Goal: Information Seeking & Learning: Learn about a topic

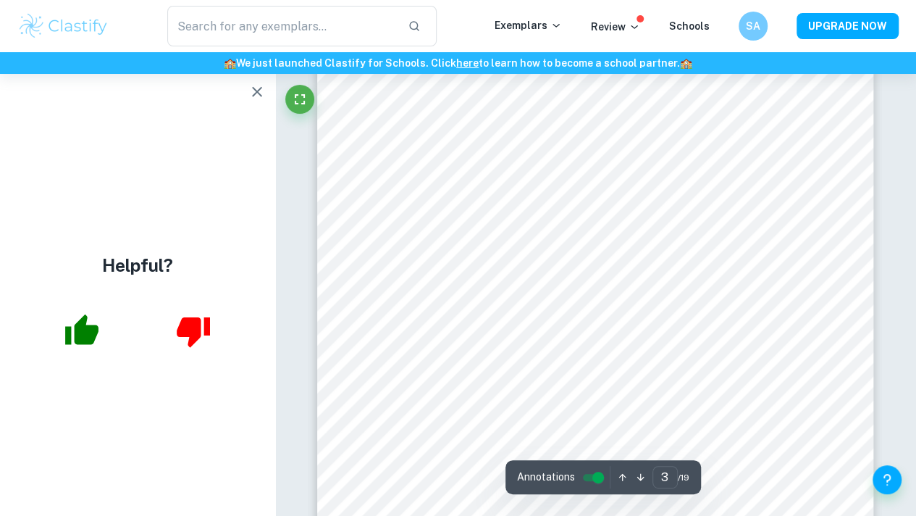
scroll to position [1829, 0]
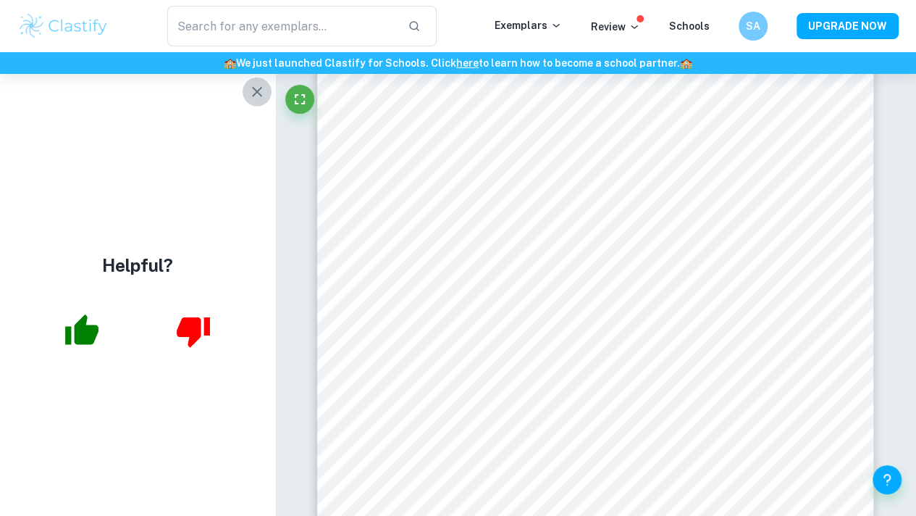
click at [258, 88] on icon "button" at bounding box center [256, 91] width 17 height 17
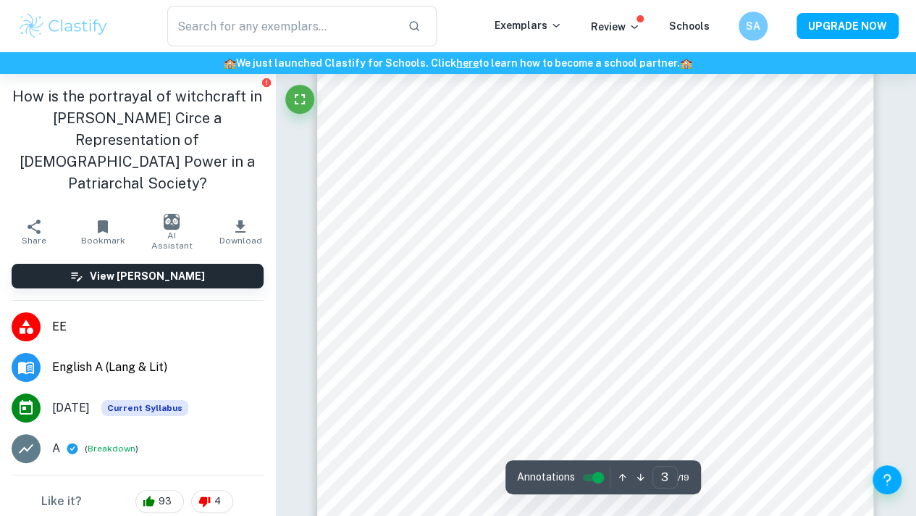
scroll to position [1867, 0]
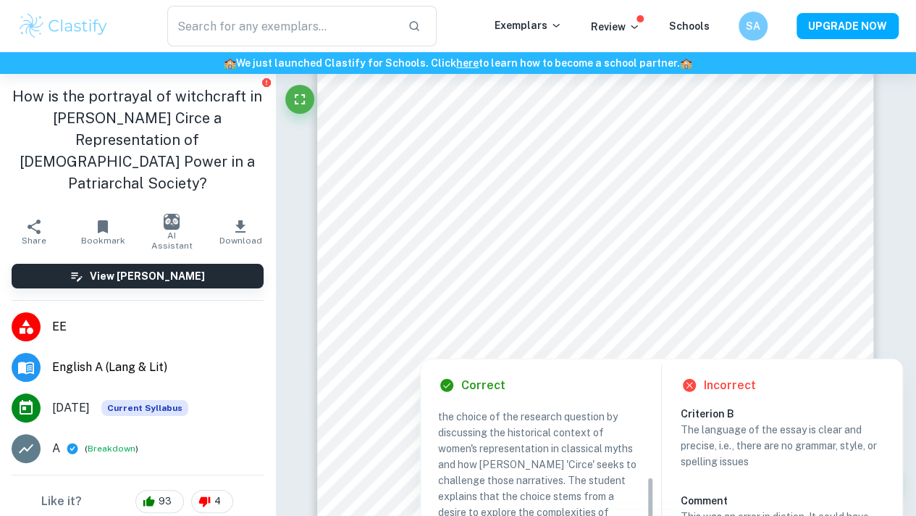
click at [506, 220] on div at bounding box center [571, 222] width 378 height 39
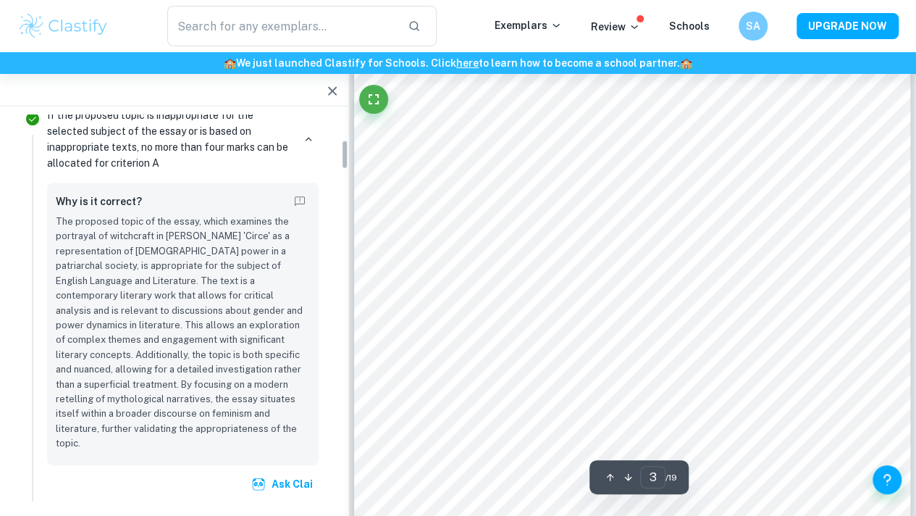
scroll to position [338, 0]
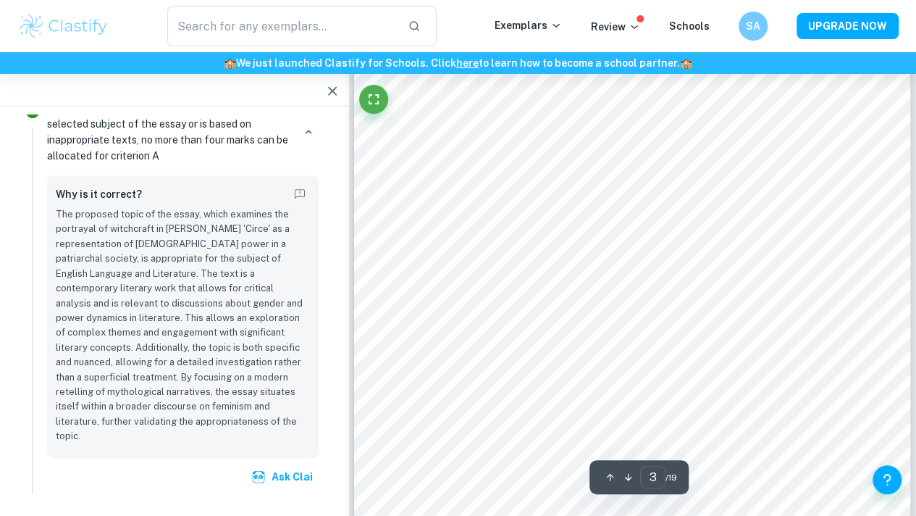
click at [330, 91] on icon "button" at bounding box center [332, 91] width 17 height 17
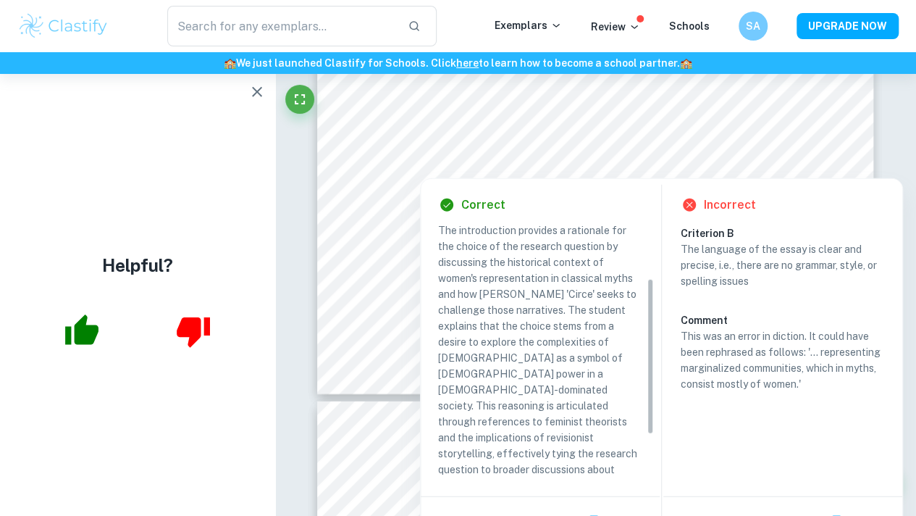
scroll to position [0, 0]
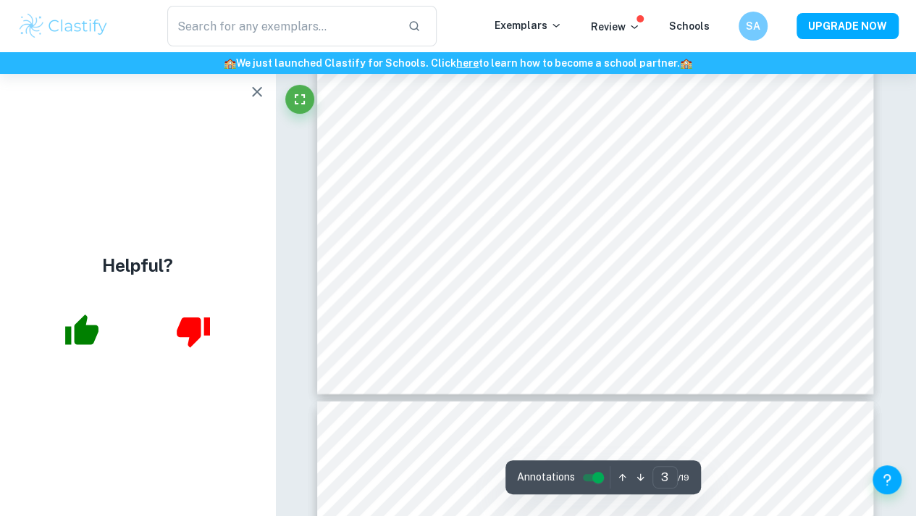
click at [255, 97] on icon "button" at bounding box center [256, 91] width 17 height 17
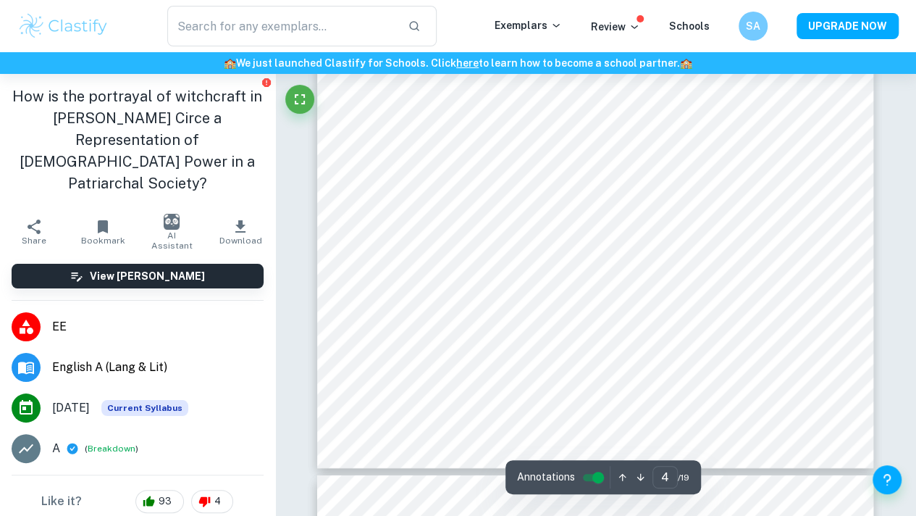
scroll to position [2610, 0]
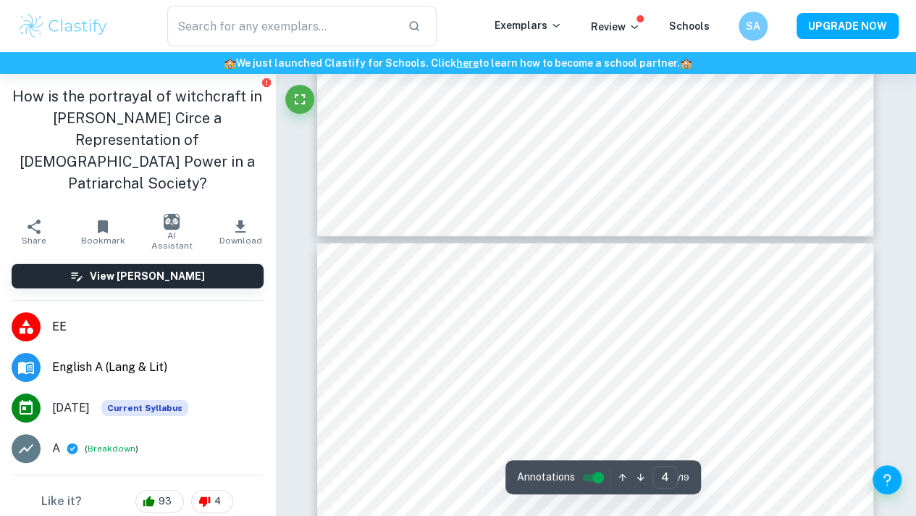
type input "3"
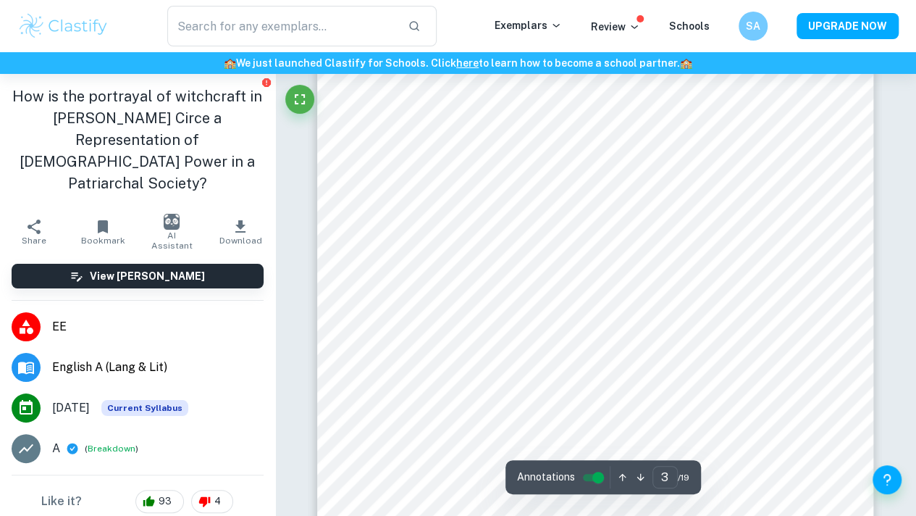
scroll to position [1778, 0]
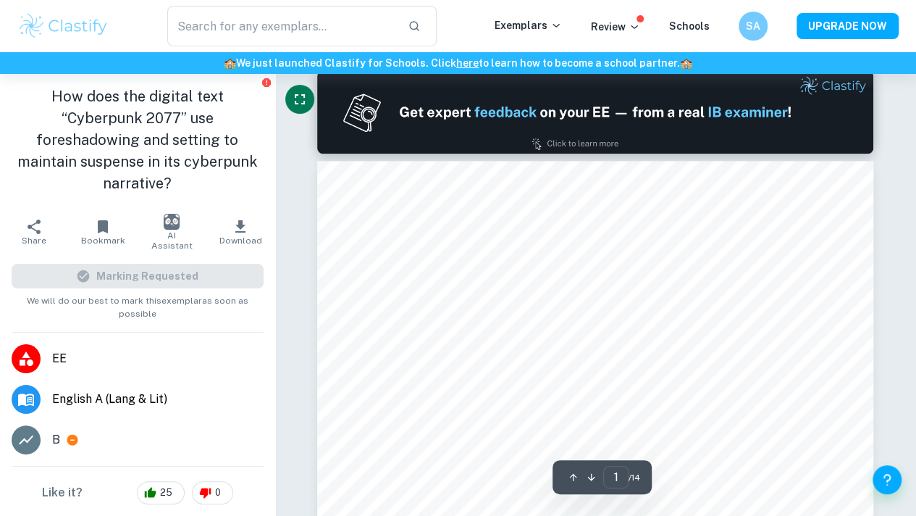
scroll to position [813, 0]
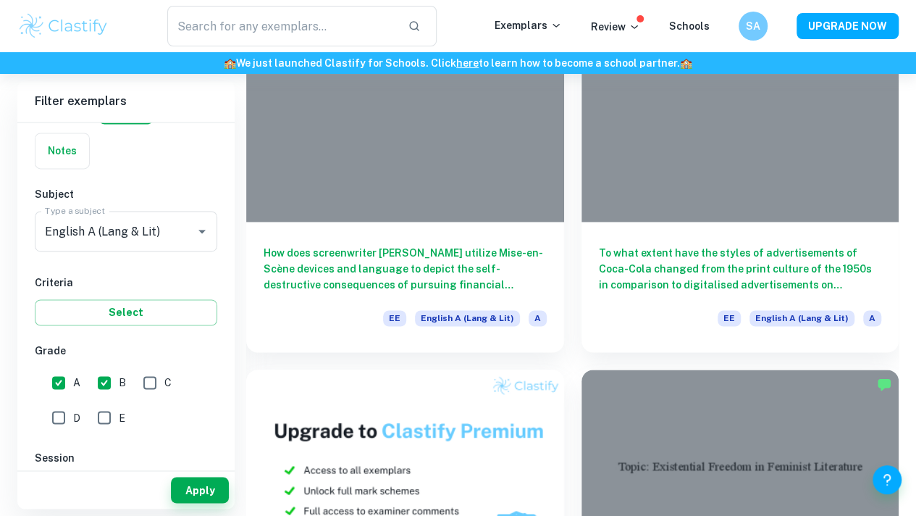
scroll to position [974, 0]
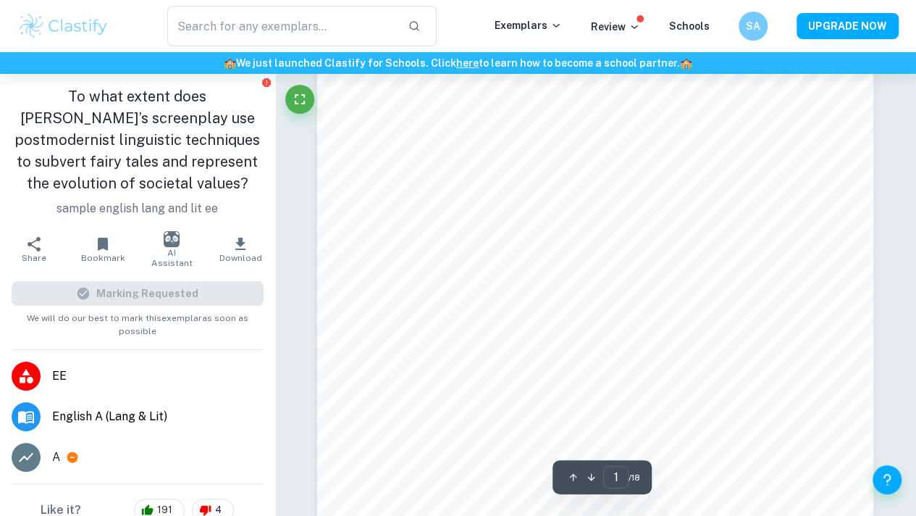
scroll to position [219, 0]
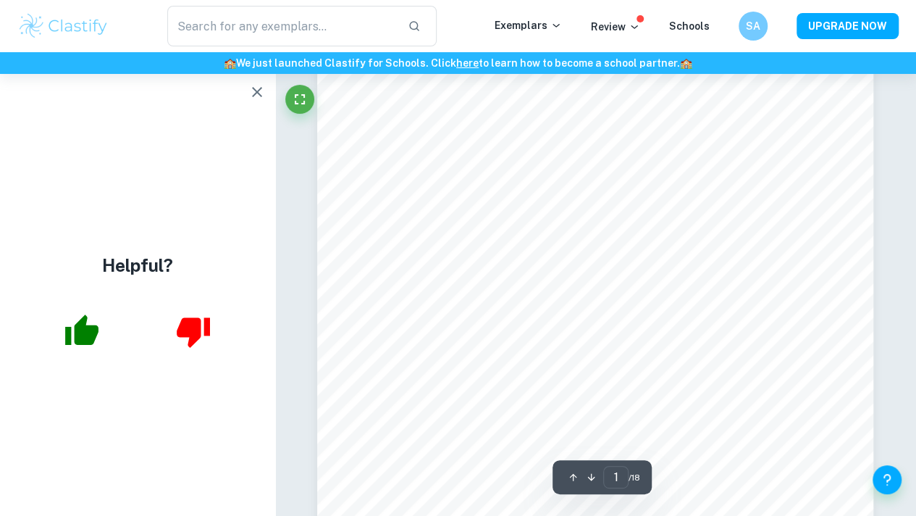
click at [246, 91] on button "button" at bounding box center [257, 91] width 29 height 29
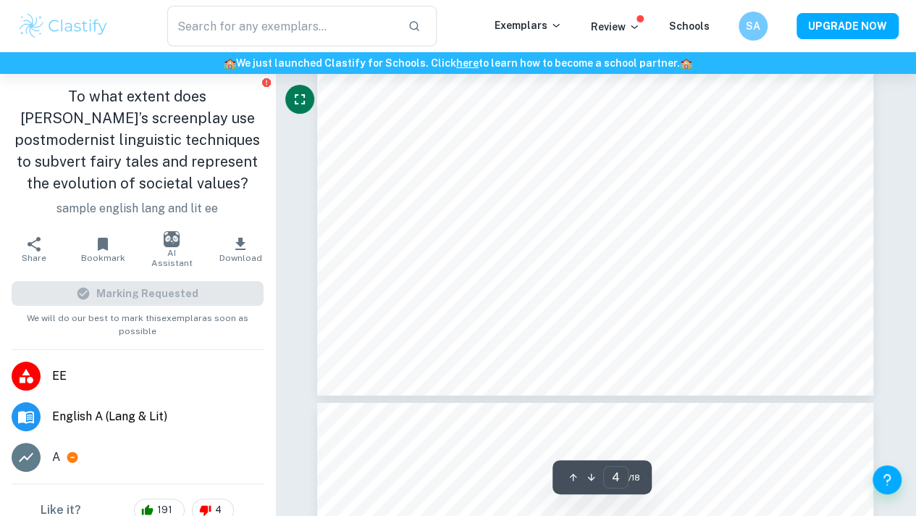
scroll to position [2320, 0]
type input "2"
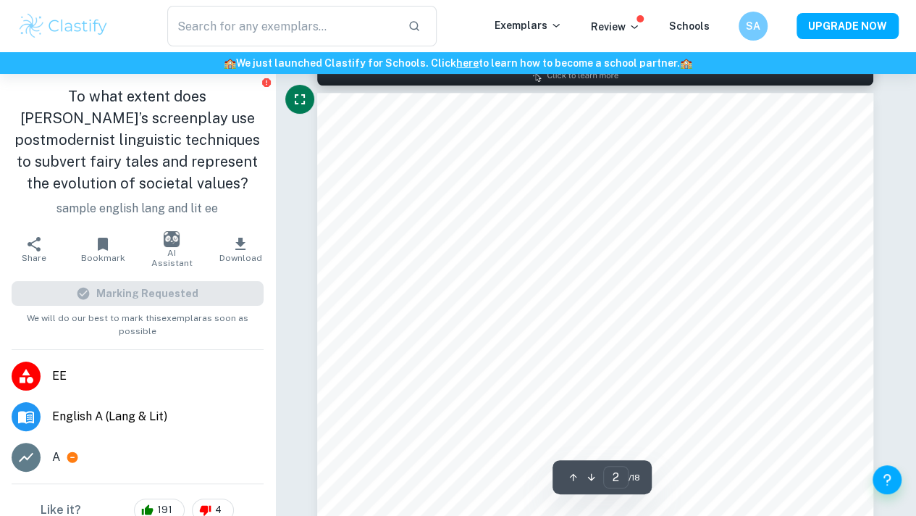
scroll to position [821, 0]
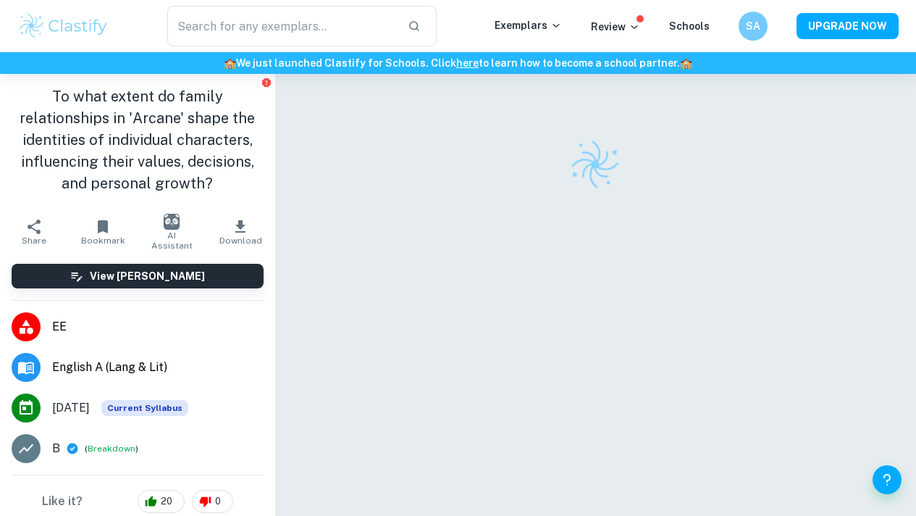
checkbox input "true"
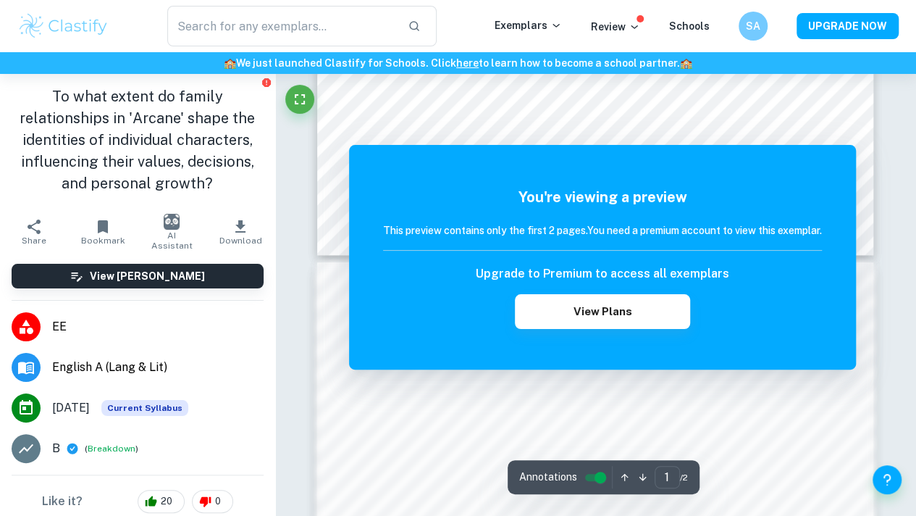
scroll to position [551, 0]
